Goal: Task Accomplishment & Management: Use online tool/utility

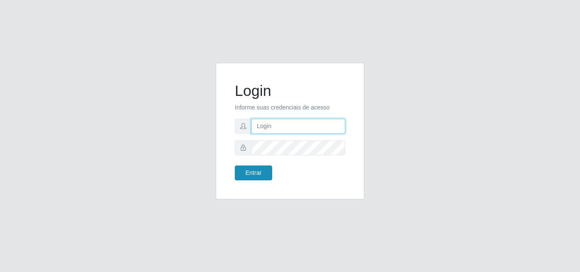
type input "[EMAIL_ADDRESS][DOMAIN_NAME]"
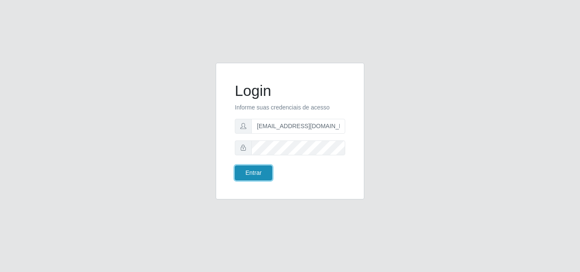
click at [257, 172] on button "Entrar" at bounding box center [253, 173] width 37 height 15
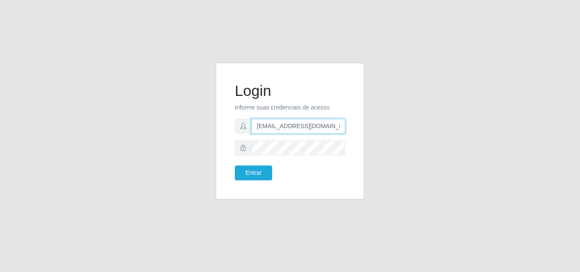
click at [322, 128] on input "[EMAIL_ADDRESS][DOMAIN_NAME]" at bounding box center [298, 126] width 94 height 15
type input "[EMAIL_ADDRESS][DOMAIN_NAME]"
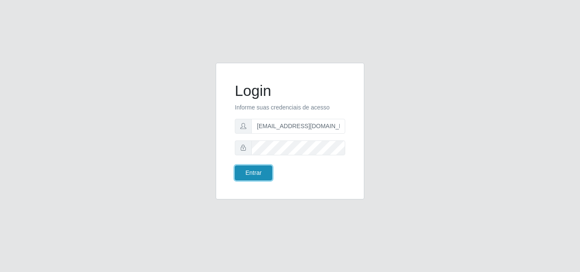
click at [258, 174] on button "Entrar" at bounding box center [253, 173] width 37 height 15
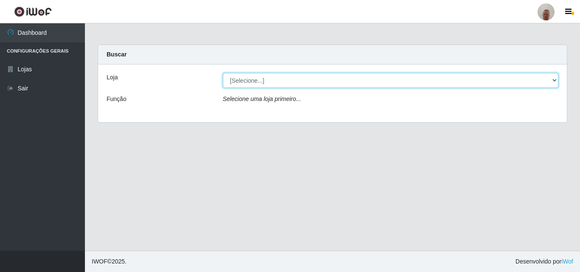
click at [338, 83] on select "[Selecione...] Mar Vermelho - Loja 04" at bounding box center [391, 80] width 336 height 15
select select "251"
click at [223, 73] on select "[Selecione...] Mar Vermelho - Loja 04" at bounding box center [391, 80] width 336 height 15
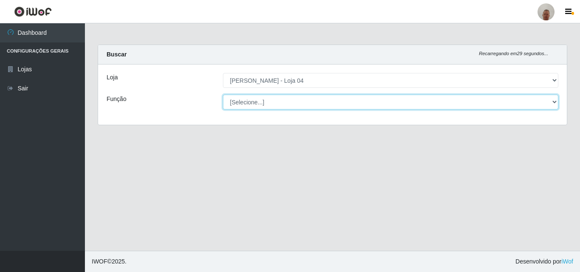
click at [268, 107] on select "[Selecione...] ASG ASG + ASG ++ Auxiliar de Depósito Auxiliar de Depósito + Aux…" at bounding box center [391, 102] width 336 height 15
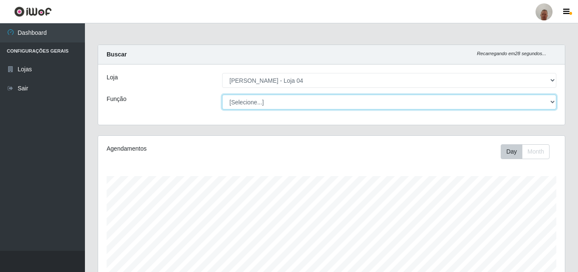
scroll to position [176, 467]
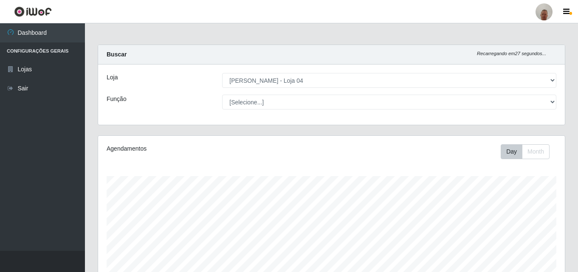
click at [200, 109] on div "Função" at bounding box center [157, 102] width 115 height 15
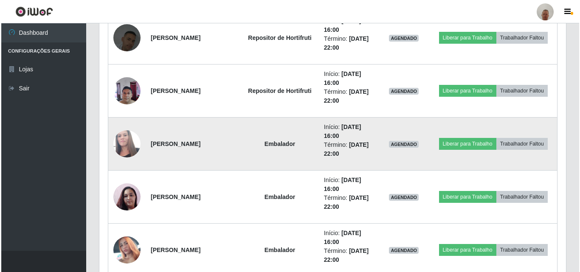
scroll to position [594, 0]
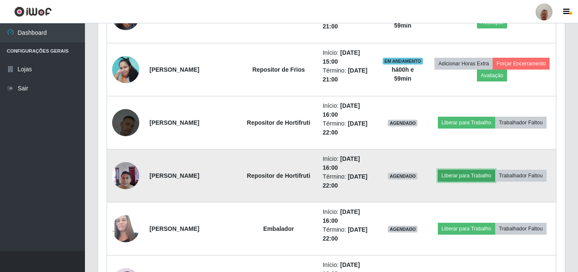
click at [475, 177] on button "Liberar para Trabalho" at bounding box center [466, 176] width 57 height 12
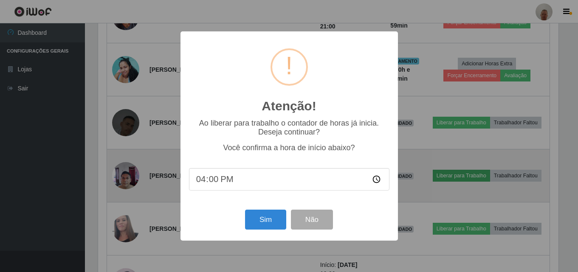
scroll to position [176, 462]
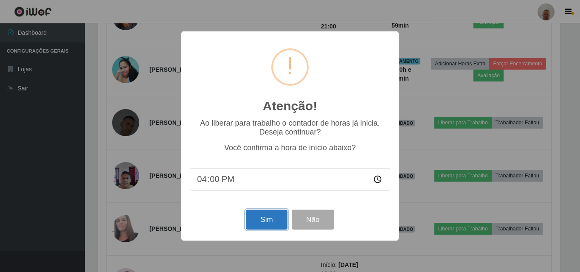
click at [272, 222] on button "Sim" at bounding box center [266, 220] width 41 height 20
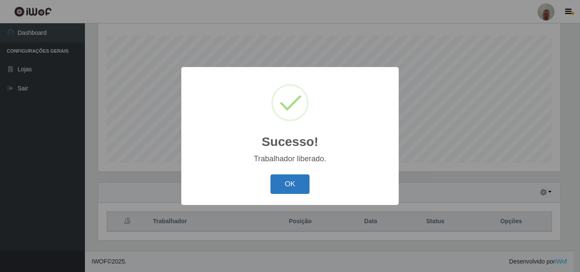
click at [302, 190] on button "OK" at bounding box center [289, 184] width 39 height 20
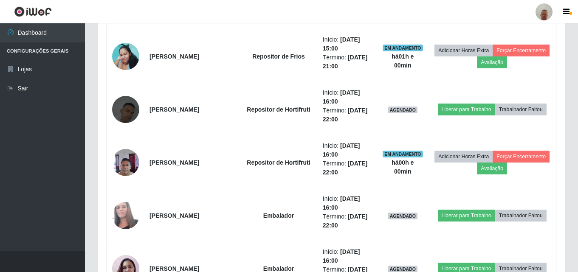
scroll to position [565, 0]
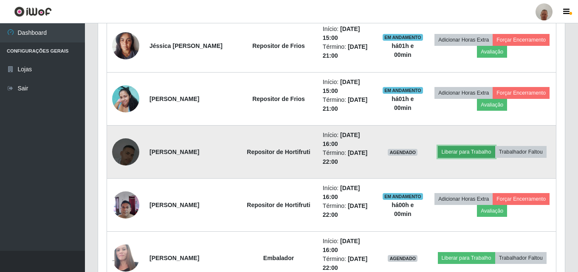
click at [476, 150] on button "Liberar para Trabalho" at bounding box center [466, 152] width 57 height 12
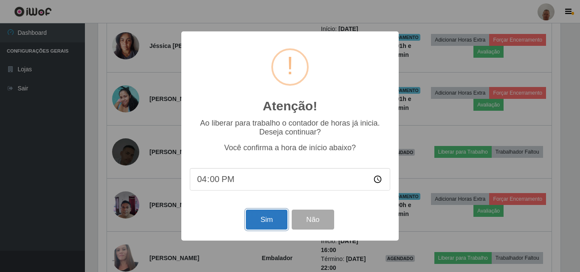
click at [272, 213] on button "Sim" at bounding box center [266, 220] width 41 height 20
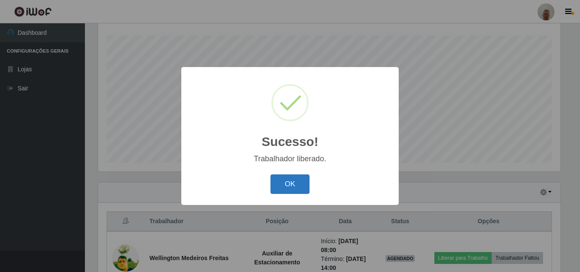
drag, startPoint x: 298, startPoint y: 183, endPoint x: 299, endPoint y: 187, distance: 4.4
click at [299, 186] on button "OK" at bounding box center [289, 184] width 39 height 20
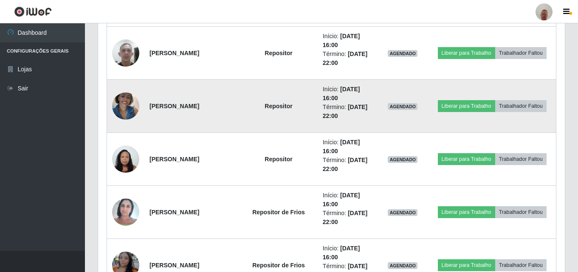
scroll to position [1117, 0]
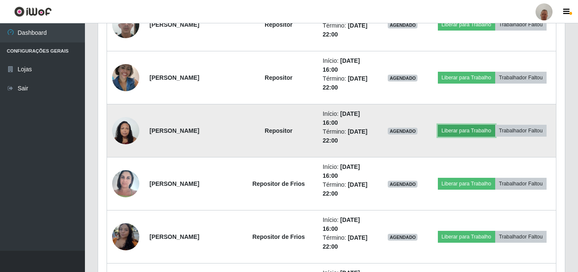
click at [447, 135] on button "Liberar para Trabalho" at bounding box center [466, 131] width 57 height 12
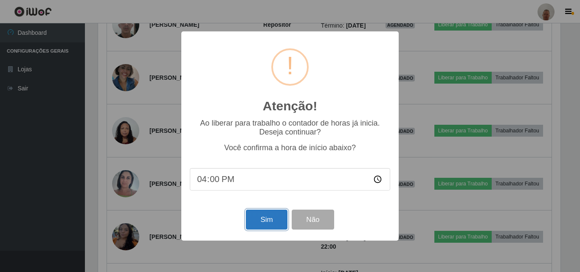
click at [266, 226] on button "Sim" at bounding box center [266, 220] width 41 height 20
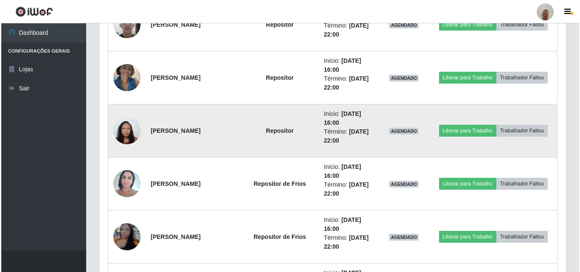
scroll to position [0, 0]
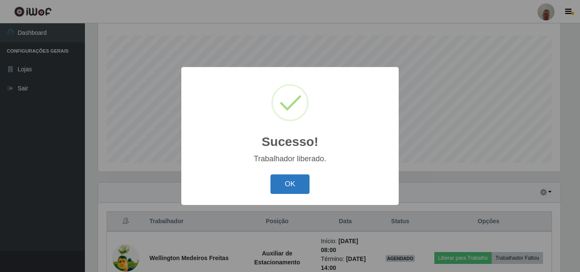
click at [294, 175] on button "OK" at bounding box center [289, 184] width 39 height 20
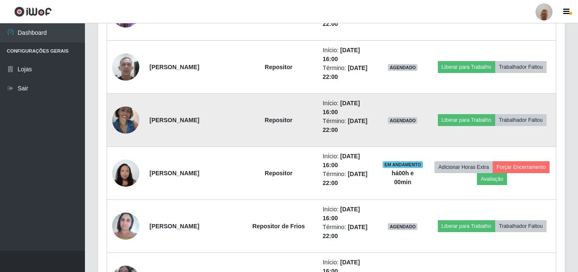
click at [467, 113] on td "Liberar para Trabalho Trabalhador Faltou" at bounding box center [492, 120] width 128 height 53
click at [465, 118] on button "Liberar para Trabalho" at bounding box center [466, 120] width 57 height 12
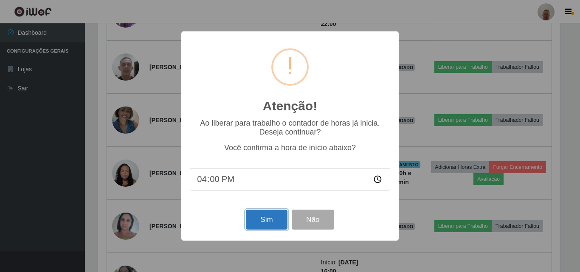
click at [268, 219] on button "Sim" at bounding box center [266, 220] width 41 height 20
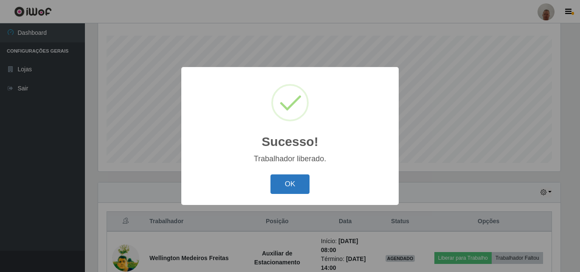
click at [295, 180] on button "OK" at bounding box center [289, 184] width 39 height 20
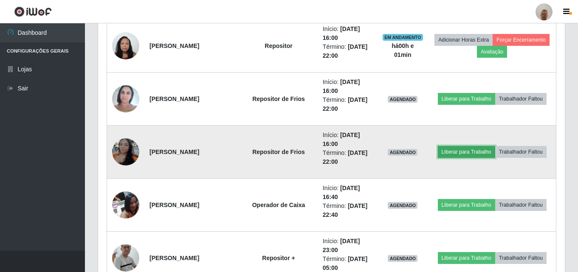
click at [464, 153] on button "Liberar para Trabalho" at bounding box center [466, 152] width 57 height 12
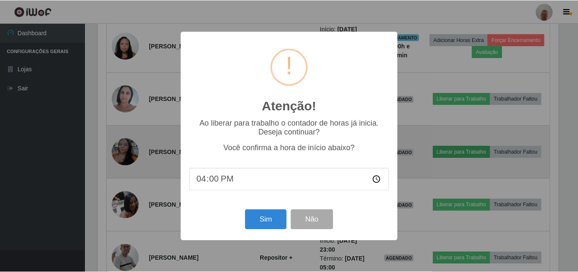
scroll to position [176, 462]
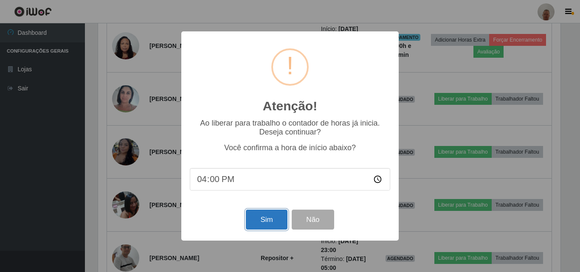
click at [267, 221] on button "Sim" at bounding box center [266, 220] width 41 height 20
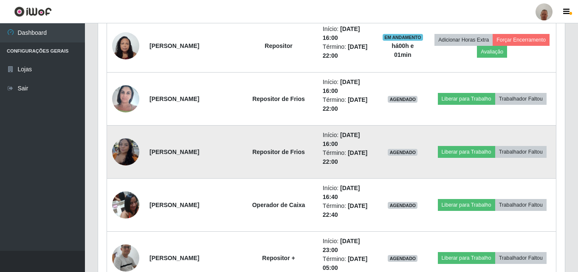
scroll to position [176, 467]
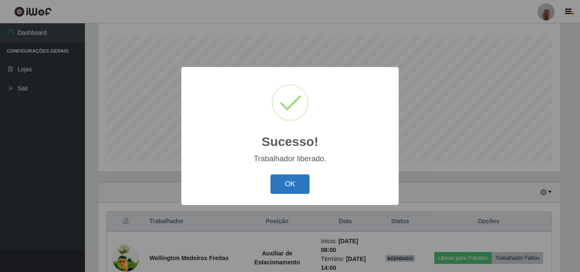
click at [287, 183] on button "OK" at bounding box center [289, 184] width 39 height 20
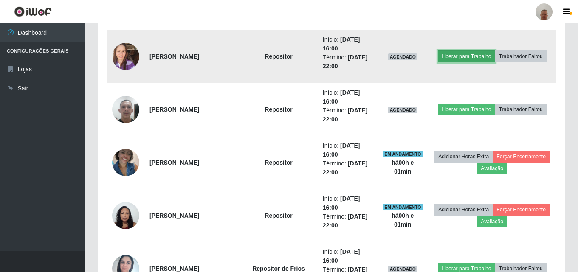
click at [454, 59] on button "Liberar para Trabalho" at bounding box center [466, 57] width 57 height 12
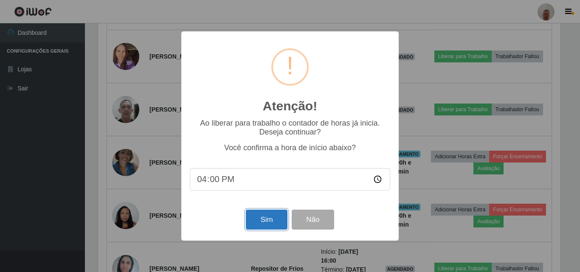
click at [277, 222] on button "Sim" at bounding box center [266, 220] width 41 height 20
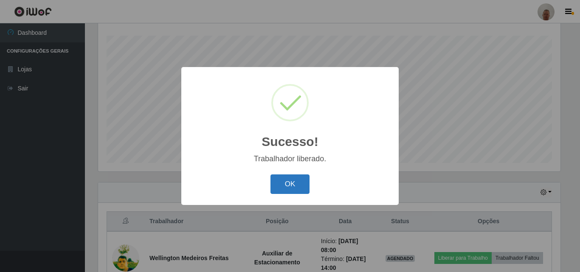
click at [291, 191] on button "OK" at bounding box center [289, 184] width 39 height 20
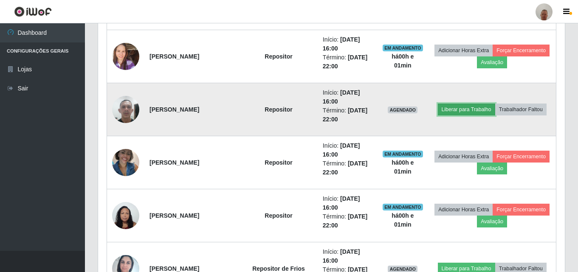
click at [456, 110] on button "Liberar para Trabalho" at bounding box center [466, 110] width 57 height 12
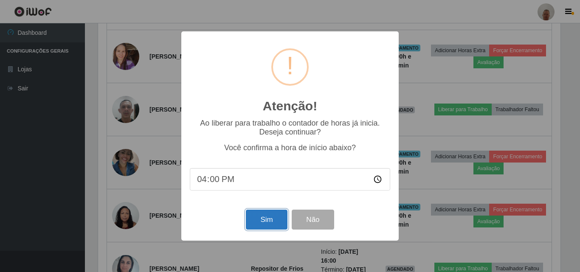
click at [275, 221] on button "Sim" at bounding box center [266, 220] width 41 height 20
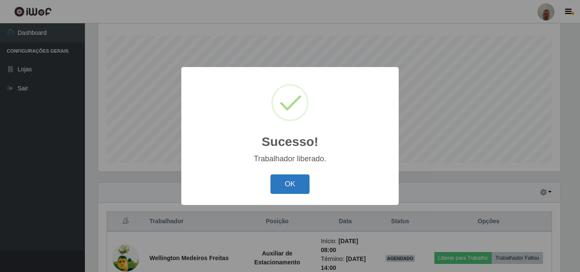
click at [286, 183] on button "OK" at bounding box center [289, 184] width 39 height 20
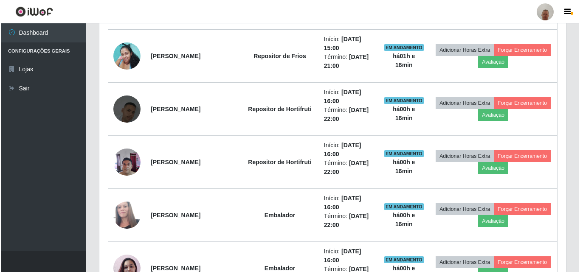
scroll to position [608, 0]
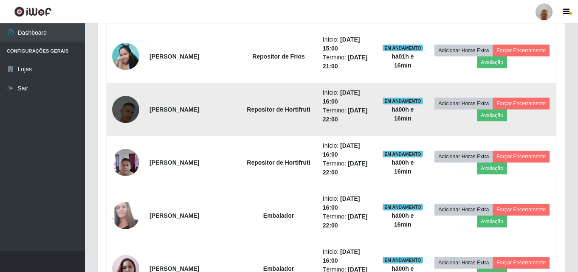
click at [124, 116] on img at bounding box center [125, 109] width 27 height 48
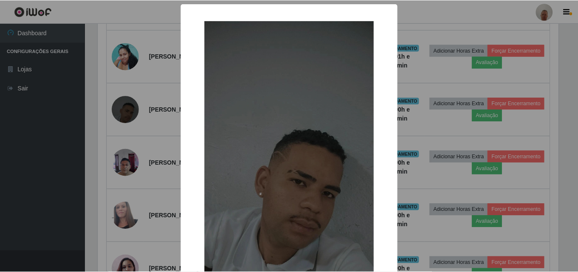
scroll to position [176, 462]
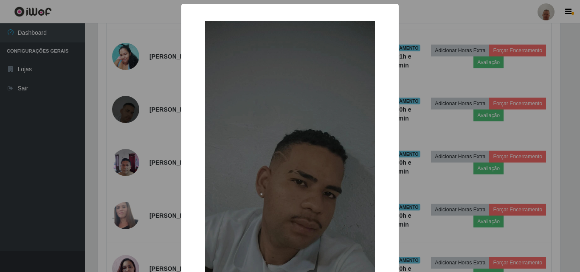
click at [442, 143] on div "× OK Cancel" at bounding box center [290, 136] width 580 height 272
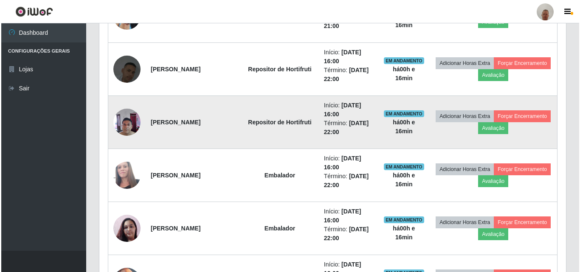
scroll to position [650, 0]
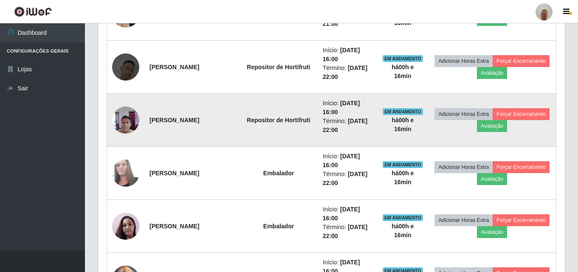
click at [131, 128] on img at bounding box center [125, 120] width 27 height 36
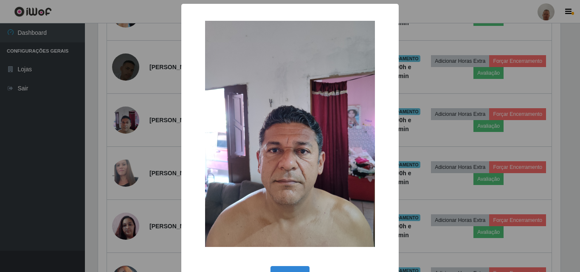
click at [423, 184] on div "× OK Cancel" at bounding box center [290, 136] width 580 height 272
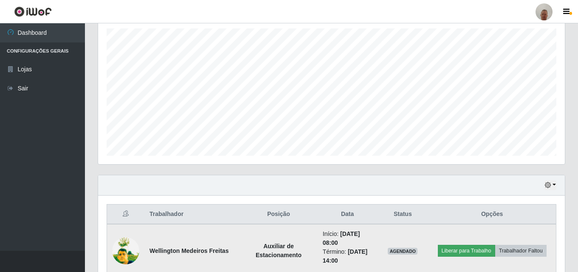
scroll to position [225, 0]
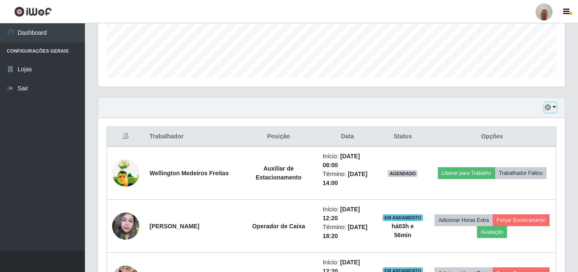
click at [548, 106] on icon "button" at bounding box center [548, 107] width 6 height 6
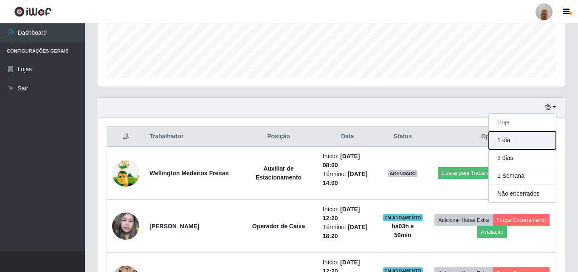
click at [509, 143] on button "1 dia" at bounding box center [522, 141] width 67 height 18
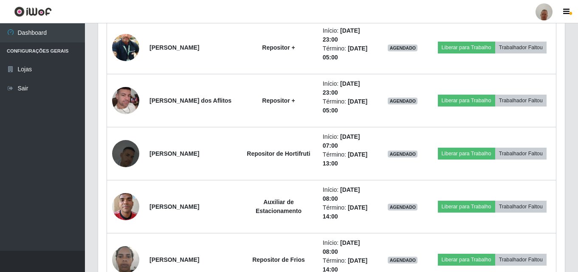
scroll to position [1499, 0]
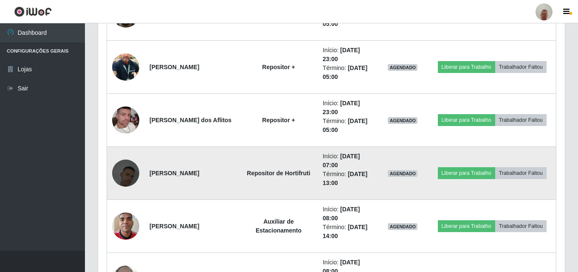
click at [122, 174] on img at bounding box center [125, 173] width 27 height 48
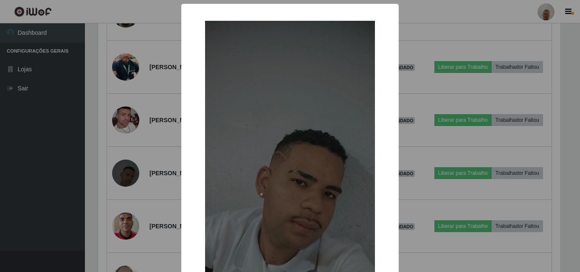
click at [446, 195] on div "× OK Cancel" at bounding box center [290, 136] width 580 height 272
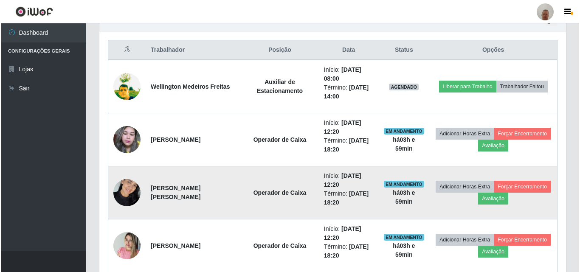
scroll to position [297, 0]
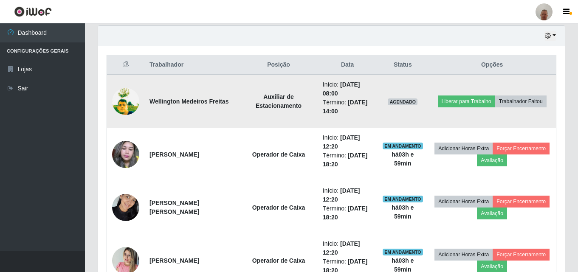
click at [128, 99] on img at bounding box center [125, 101] width 27 height 37
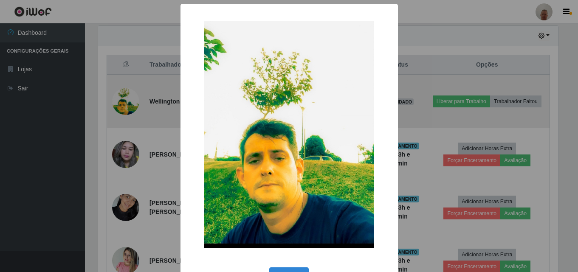
scroll to position [176, 462]
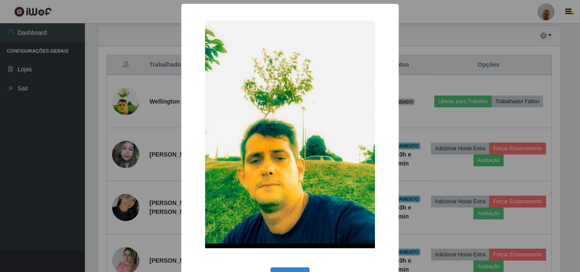
click at [411, 31] on div "× OK Cancel" at bounding box center [290, 136] width 580 height 272
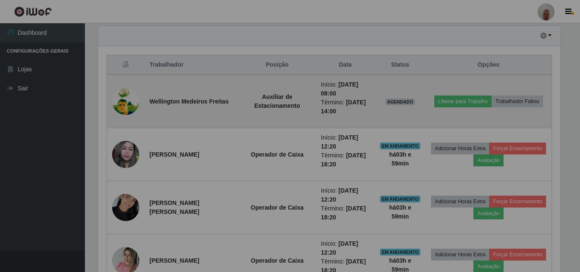
scroll to position [176, 467]
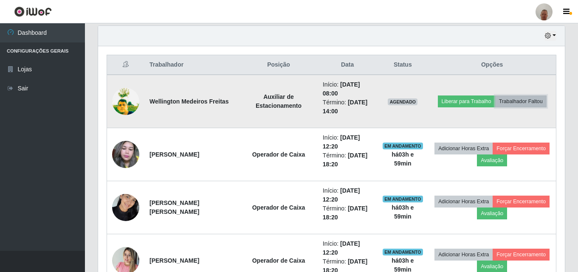
click at [515, 99] on button "Trabalhador Faltou" at bounding box center [520, 102] width 51 height 12
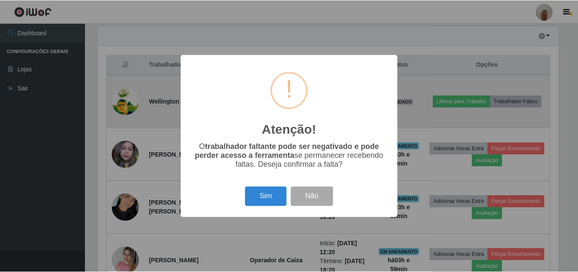
scroll to position [176, 462]
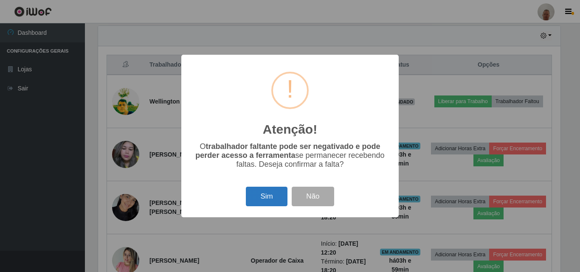
click at [264, 199] on button "Sim" at bounding box center [266, 197] width 41 height 20
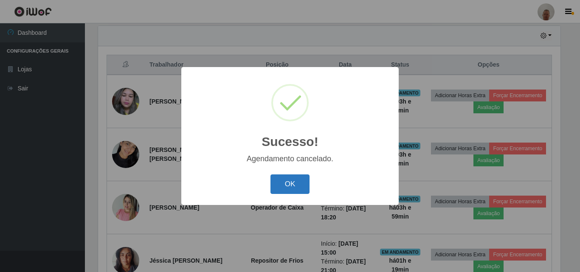
click at [292, 183] on button "OK" at bounding box center [289, 184] width 39 height 20
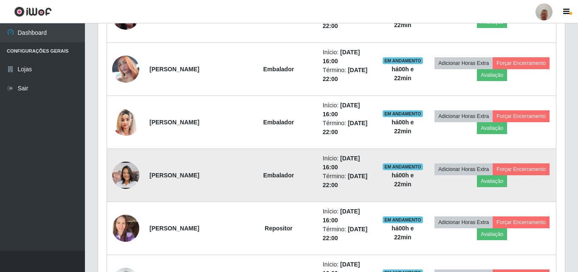
scroll to position [807, 0]
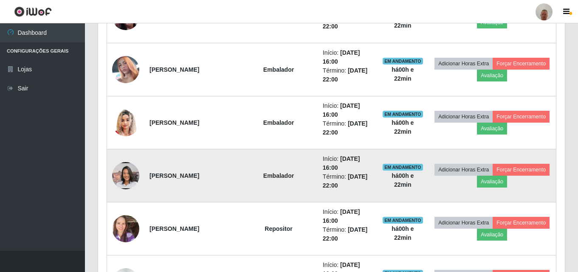
click at [129, 175] on img at bounding box center [125, 176] width 27 height 61
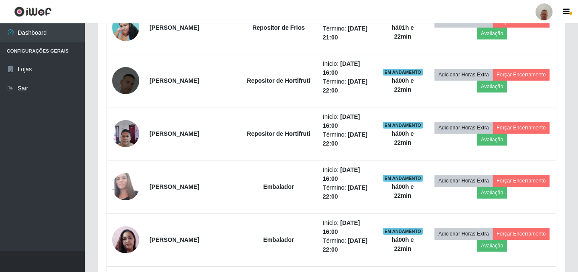
scroll to position [637, 0]
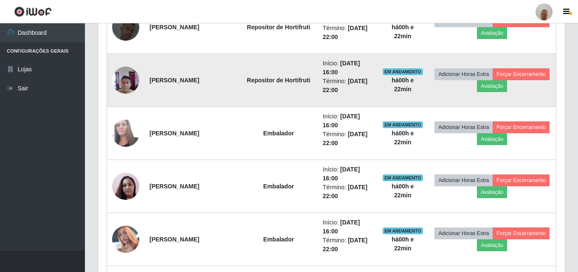
click at [121, 85] on img at bounding box center [125, 80] width 27 height 36
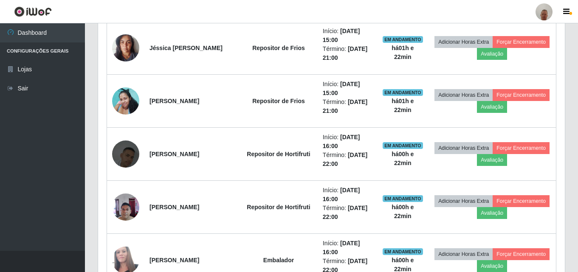
scroll to position [509, 0]
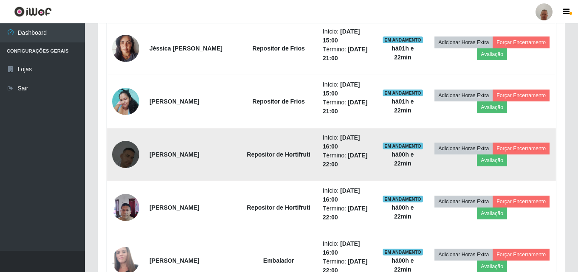
click at [123, 152] on img at bounding box center [125, 154] width 27 height 48
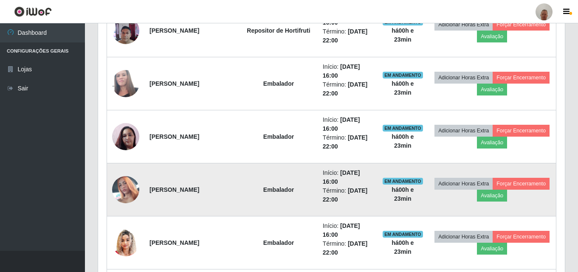
scroll to position [807, 0]
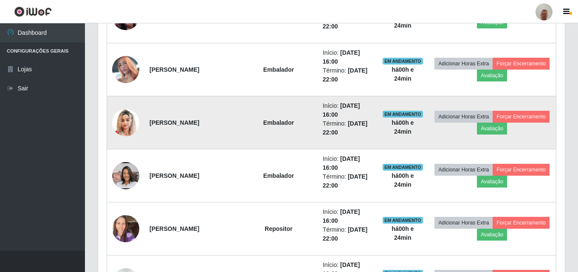
click at [119, 120] on img at bounding box center [125, 123] width 27 height 34
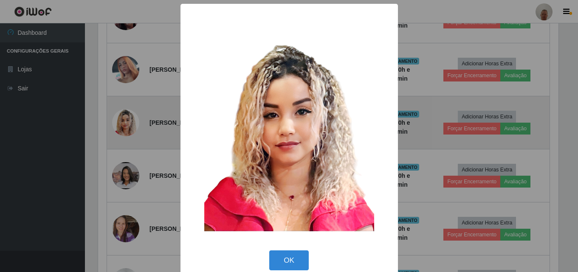
scroll to position [176, 462]
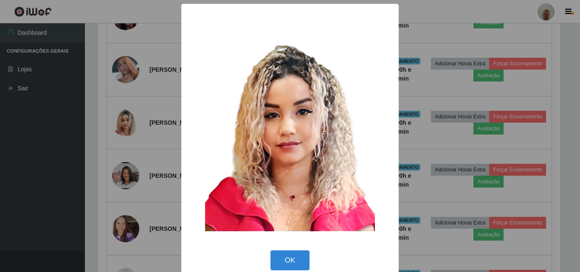
click at [129, 122] on div "× OK Cancel" at bounding box center [290, 136] width 580 height 272
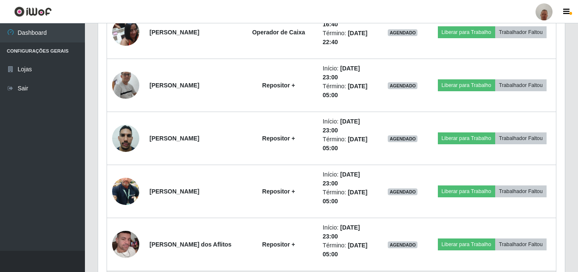
scroll to position [1316, 0]
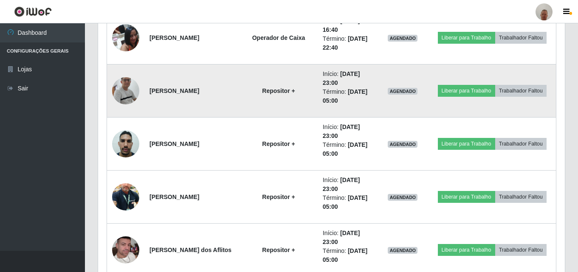
click at [127, 88] on img at bounding box center [125, 91] width 27 height 62
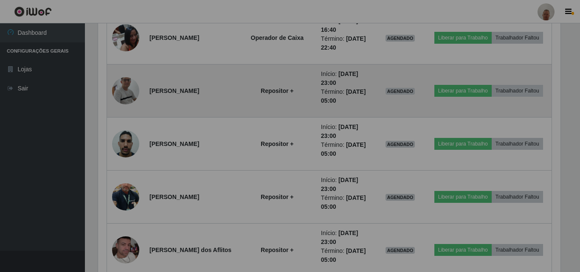
scroll to position [176, 467]
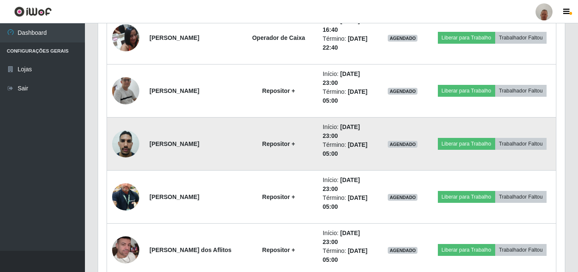
click at [123, 144] on img at bounding box center [125, 144] width 27 height 36
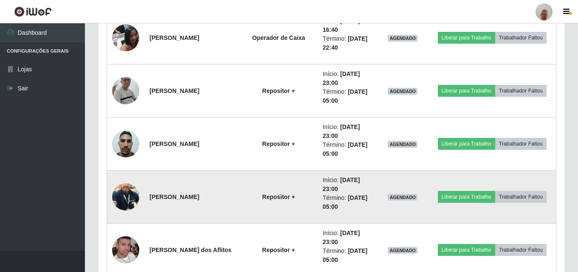
click at [125, 191] on img at bounding box center [125, 197] width 27 height 48
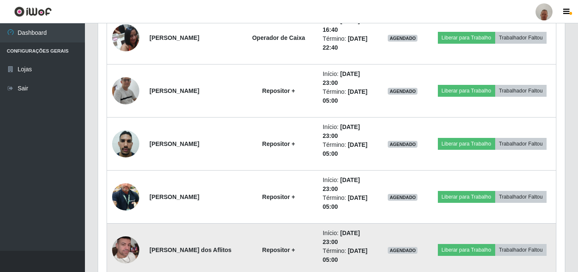
click at [121, 241] on img at bounding box center [125, 250] width 27 height 48
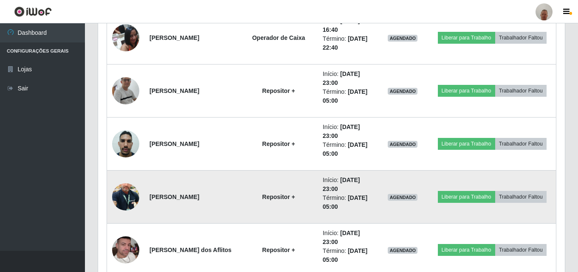
click at [128, 193] on img at bounding box center [125, 197] width 27 height 48
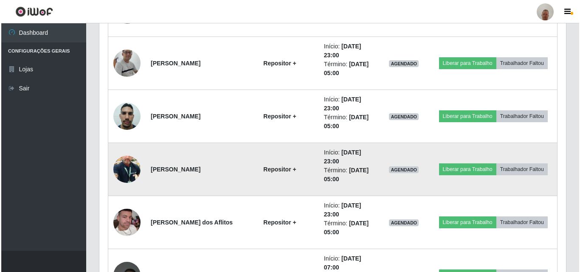
scroll to position [1359, 0]
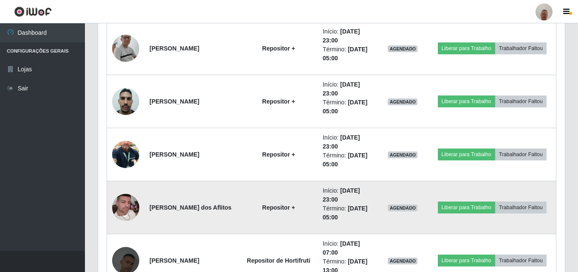
click at [119, 214] on img at bounding box center [125, 207] width 27 height 48
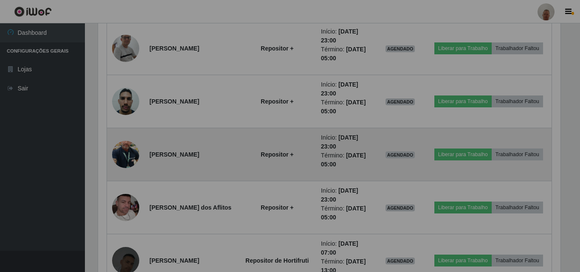
scroll to position [176, 467]
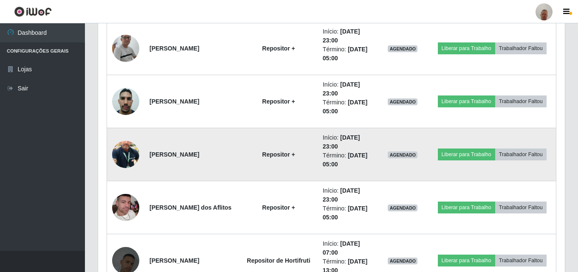
click at [121, 146] on img at bounding box center [125, 154] width 27 height 48
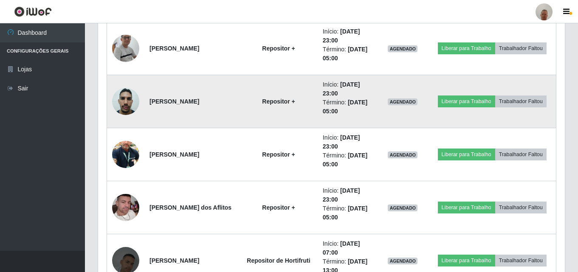
click at [129, 106] on img at bounding box center [125, 101] width 27 height 36
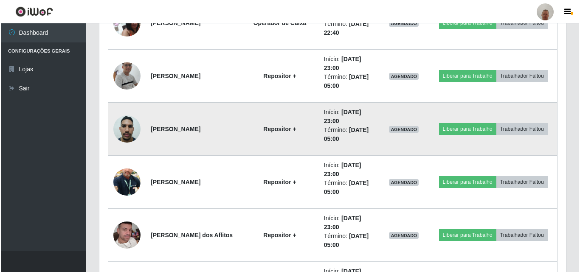
scroll to position [1316, 0]
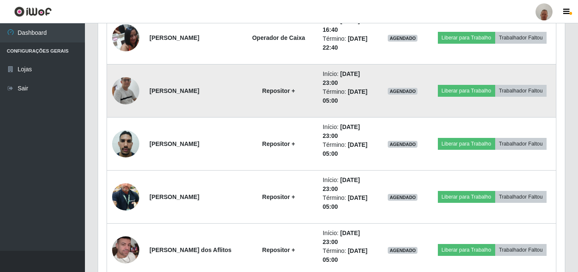
click at [123, 90] on img at bounding box center [125, 91] width 27 height 62
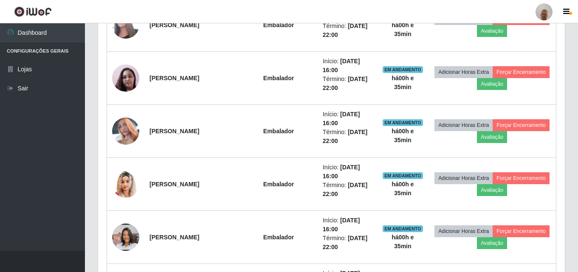
scroll to position [637, 0]
